Goal: Task Accomplishment & Management: Complete application form

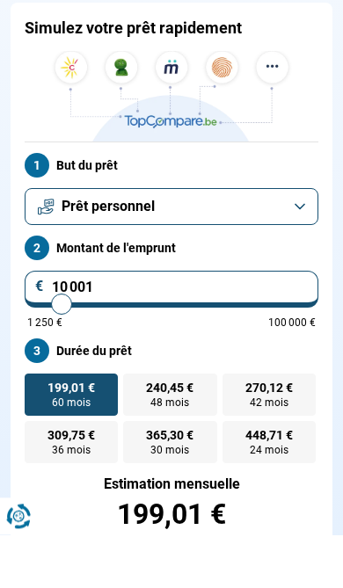
scroll to position [106, 0]
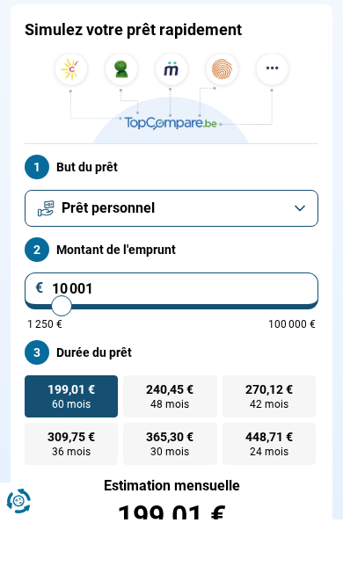
click at [282, 515] on span "24 mois" at bounding box center [268, 520] width 39 height 11
click at [234, 491] on input "448,71 € 24 mois" at bounding box center [227, 496] width 11 height 11
radio input "true"
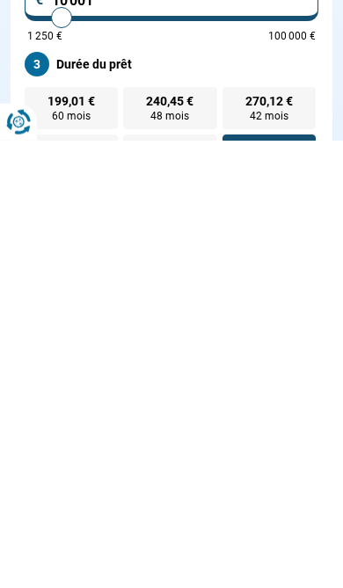
scroll to position [11, 0]
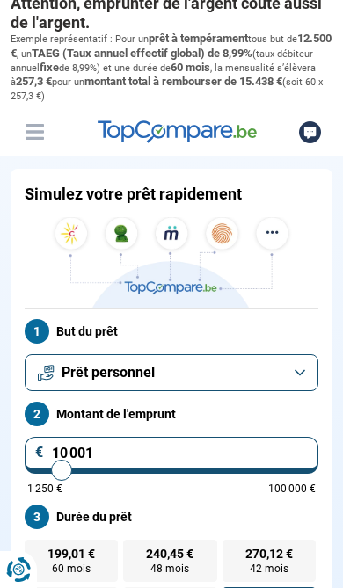
click at [252, 440] on input "10 001" at bounding box center [171, 454] width 293 height 37
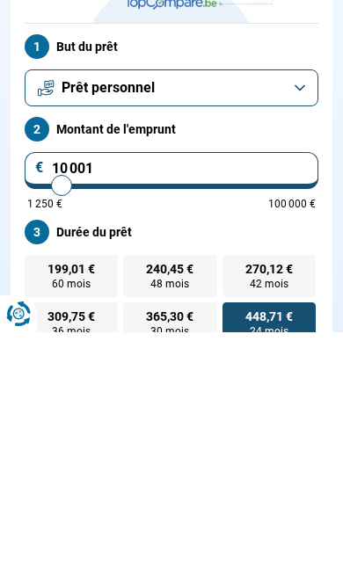
scroll to position [56, 0]
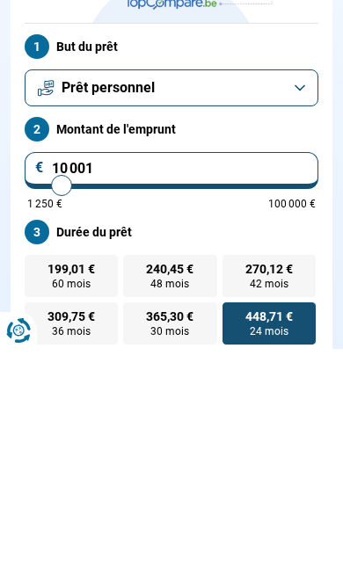
type input "10000"
radio input "true"
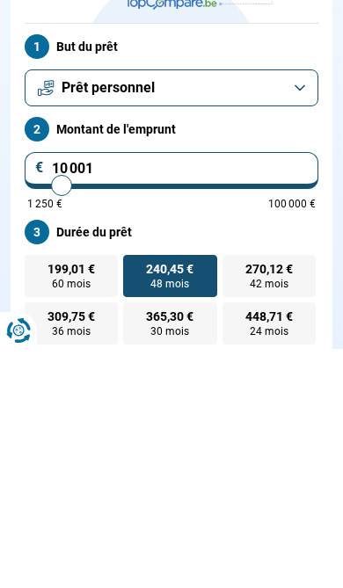
type input "22750"
click at [96, 422] on input "range" at bounding box center [171, 424] width 288 height 4
type input "22 750"
radio input "false"
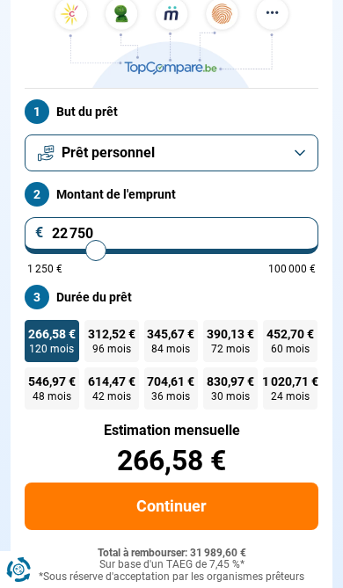
scroll to position [221, 0]
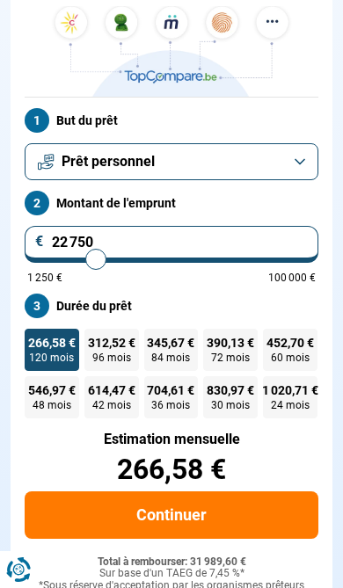
type input "18 000"
type input "18000"
type input "17 000"
type input "17000"
type input "16 250"
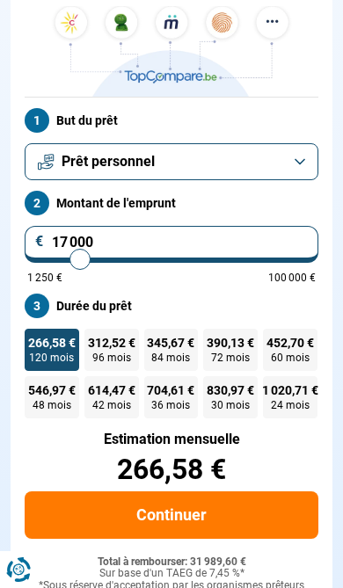
type input "16250"
type input "16 000"
type input "16000"
type input "15 750"
type input "15750"
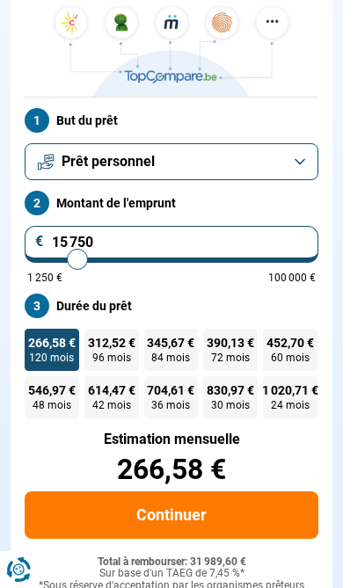
type input "15 250"
type input "15250"
type input "15 000"
type input "15000"
type input "14 750"
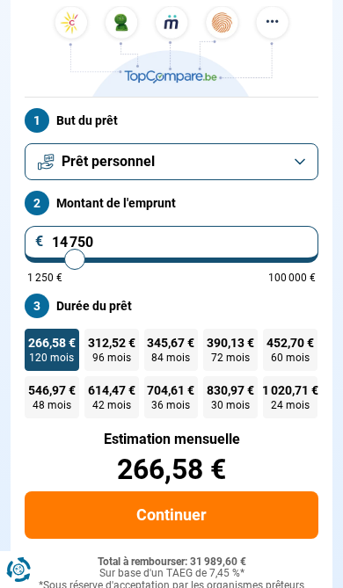
type input "14750"
type input "14 500"
type input "14500"
type input "14 000"
type input "14000"
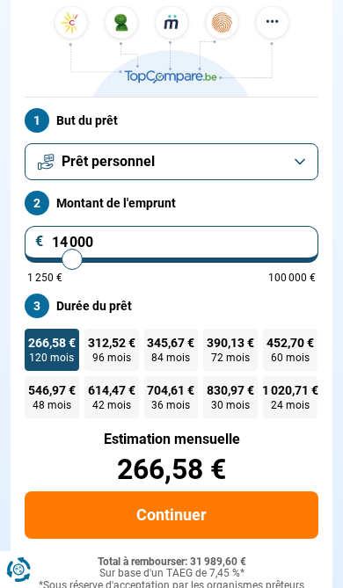
type input "13 750"
type input "13750"
type input "13 500"
type input "13500"
type input "13 000"
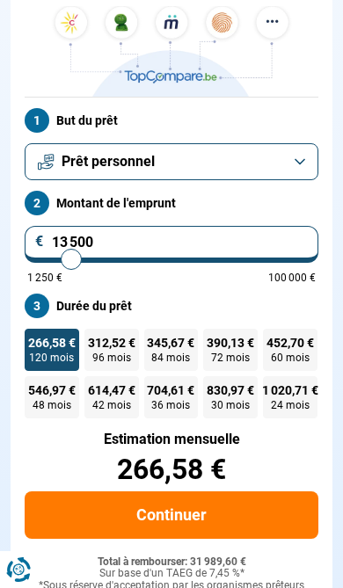
type input "13000"
type input "12 750"
type input "12750"
type input "12 500"
type input "12500"
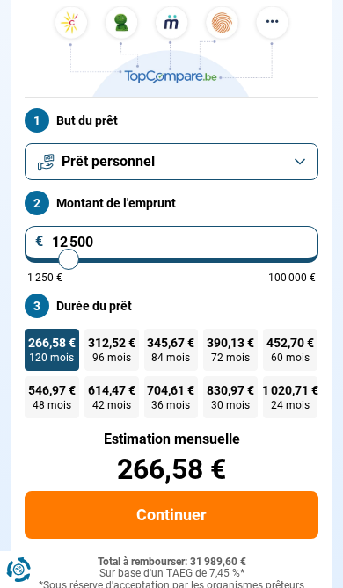
type input "12 000"
type input "12000"
type input "11 750"
type input "11750"
type input "11 500"
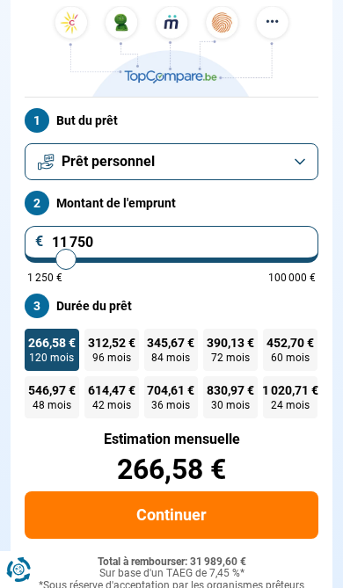
type input "11500"
type input "11 250"
type input "11250"
type input "10 750"
type input "10750"
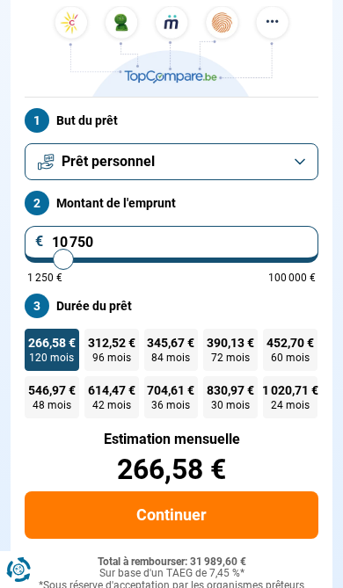
type input "10 500"
type input "10500"
type input "10 250"
type input "10250"
type input "9 750"
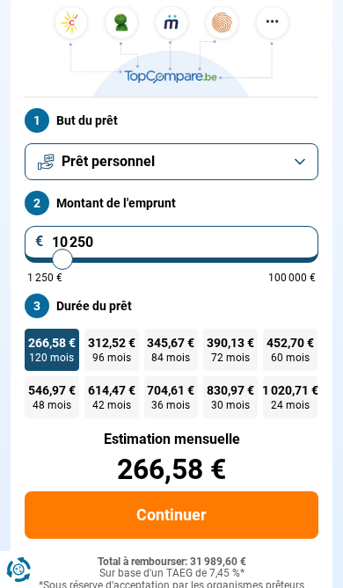
type input "9750"
type input "9 500"
type input "9500"
type input "9 750"
type input "9750"
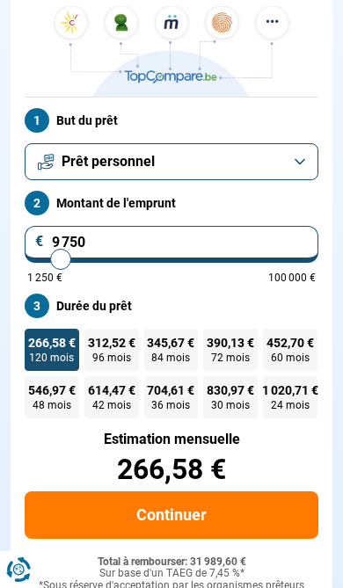
type input "10 250"
type input "10250"
type input "10 500"
type input "10500"
type input "10 250"
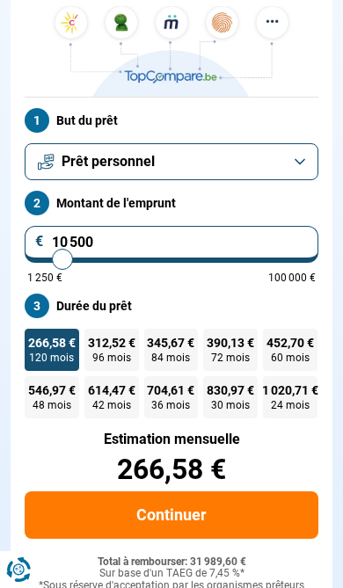
type input "10250"
type input "9 750"
type input "9750"
type input "9 500"
type input "9500"
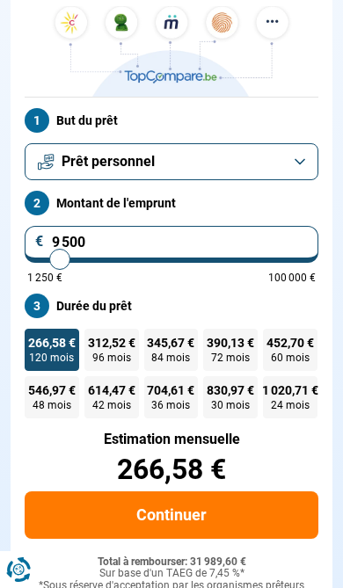
radio input "true"
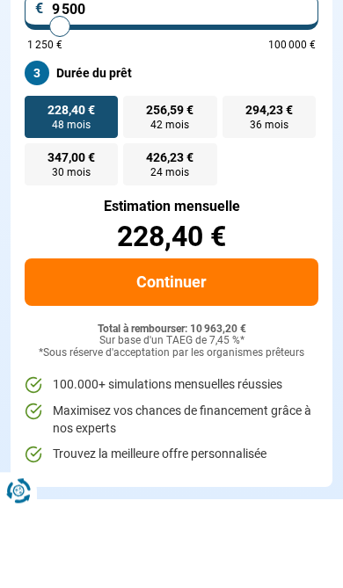
scroll to position [363, 0]
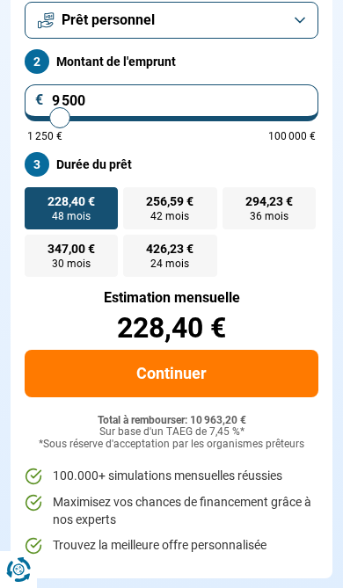
click at [258, 364] on button "Continuer" at bounding box center [171, 373] width 293 height 47
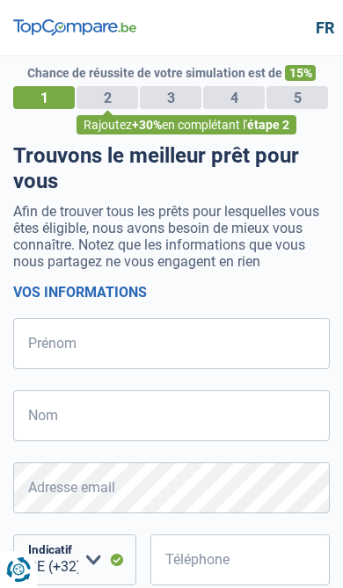
select select "32"
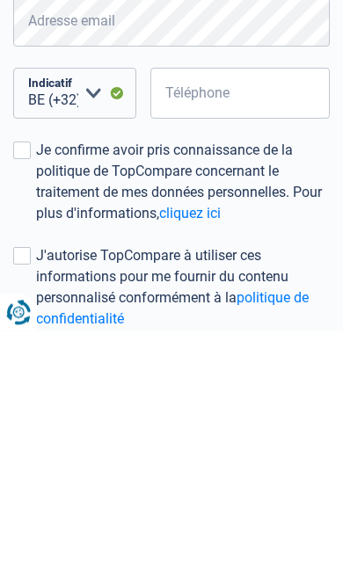
scroll to position [84, 0]
